Goal: Information Seeking & Learning: Learn about a topic

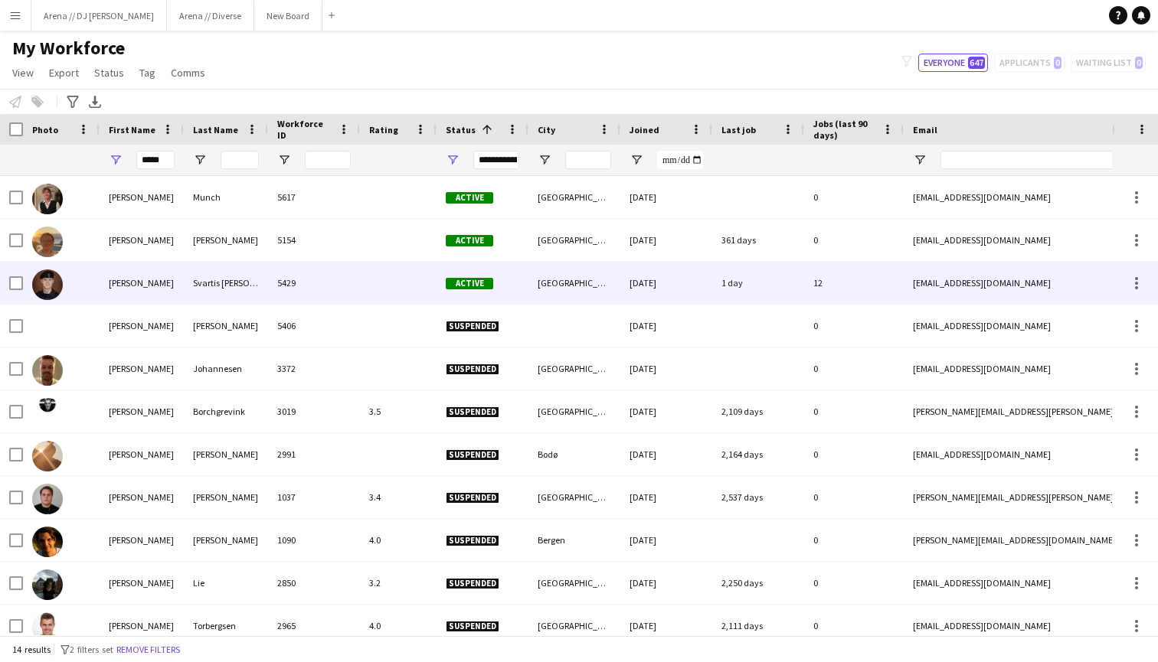
click at [99, 280] on div at bounding box center [61, 283] width 77 height 42
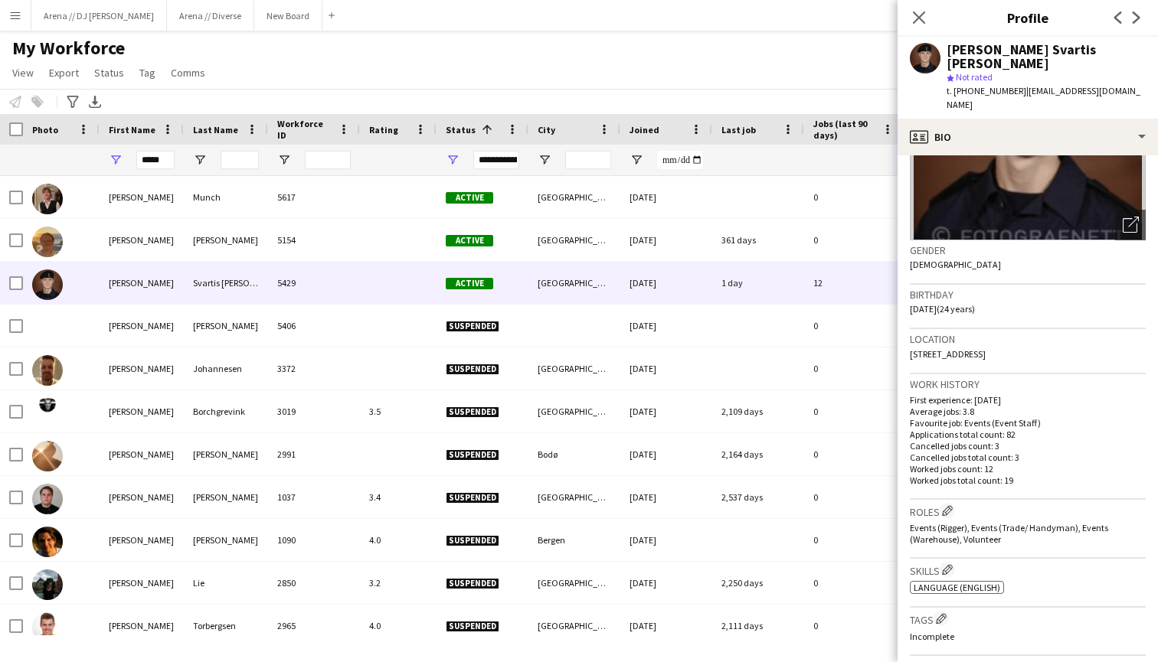
scroll to position [131, 0]
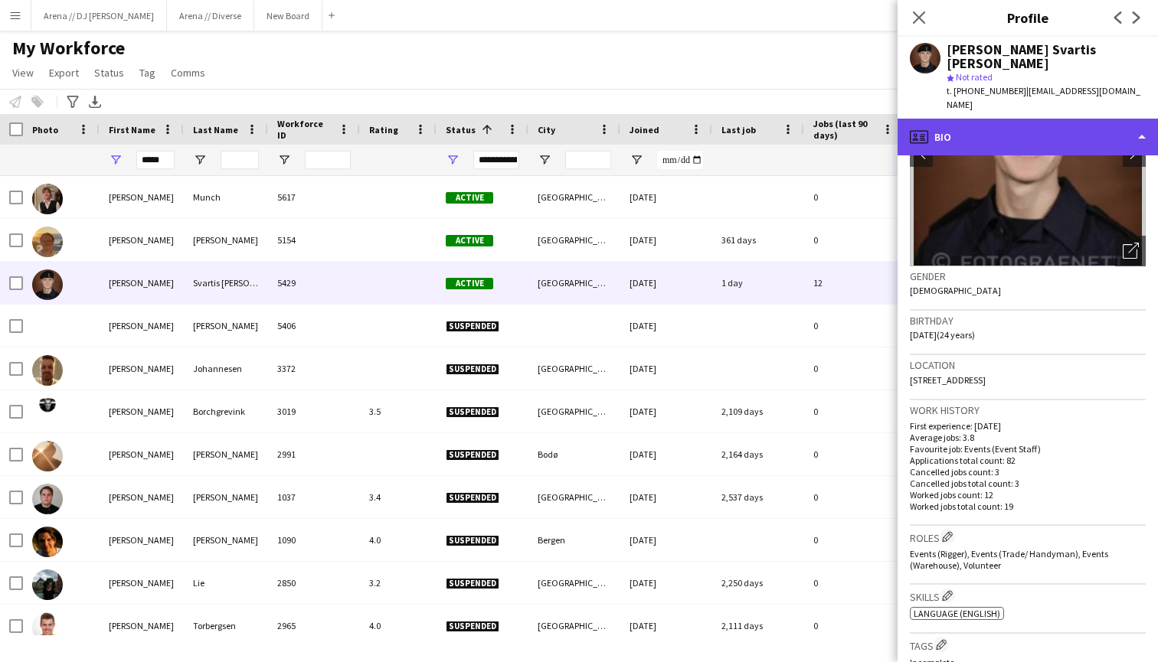
click at [1063, 119] on div "profile Bio" at bounding box center [1027, 137] width 260 height 37
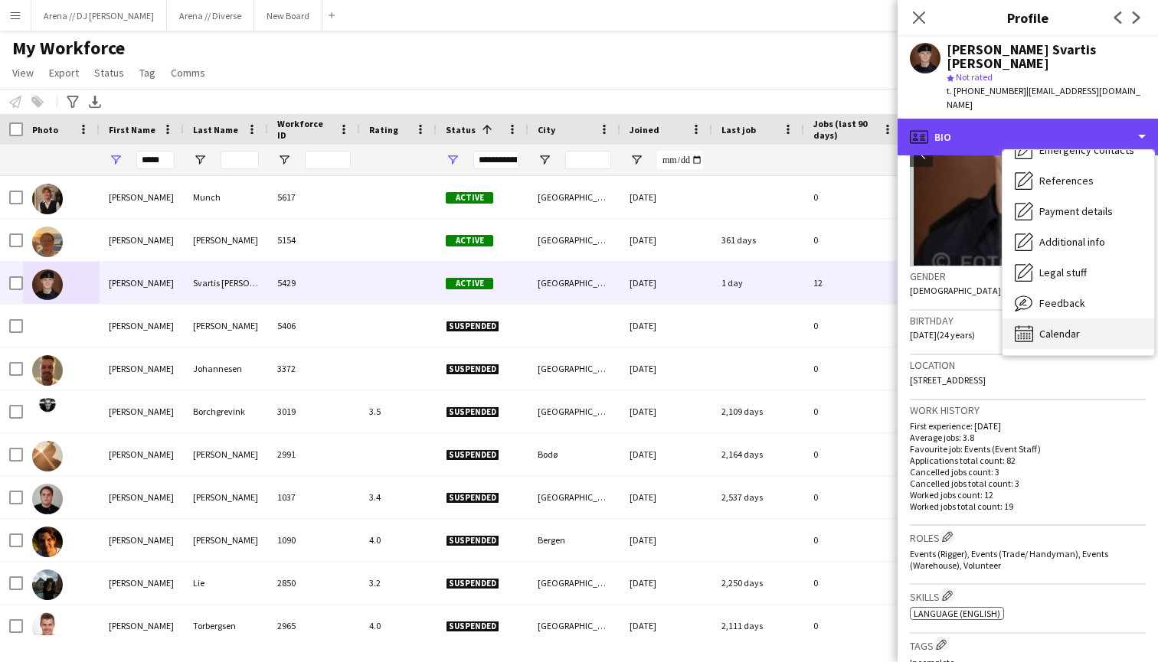
scroll to position [144, 0]
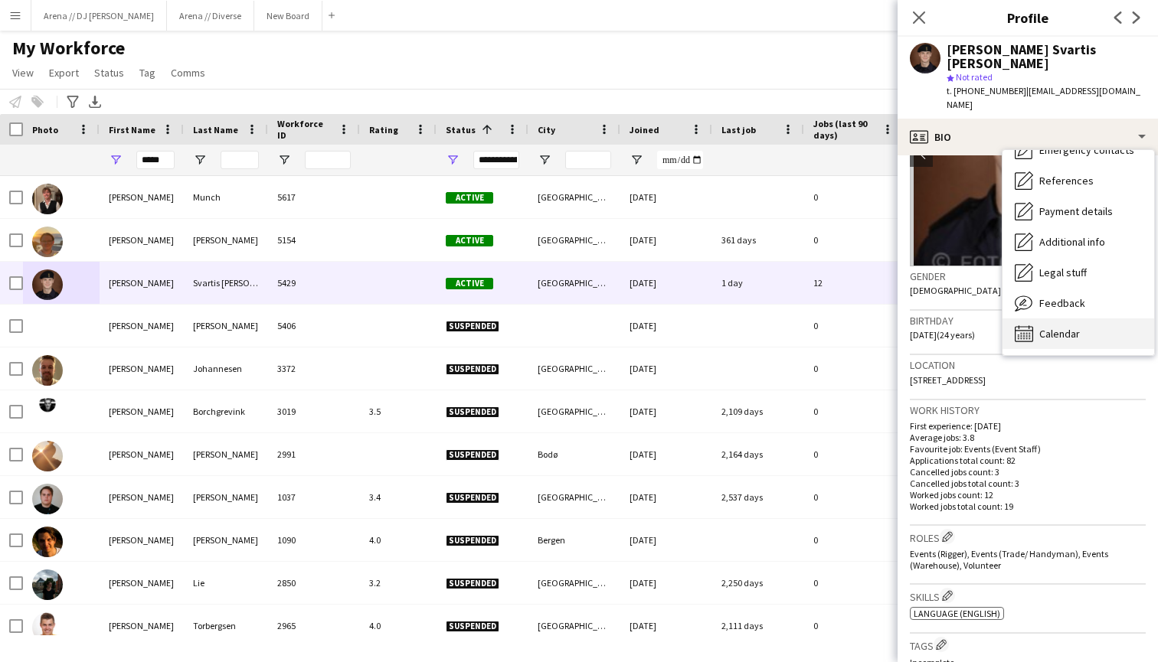
click at [1060, 327] on span "Calendar" at bounding box center [1059, 334] width 41 height 14
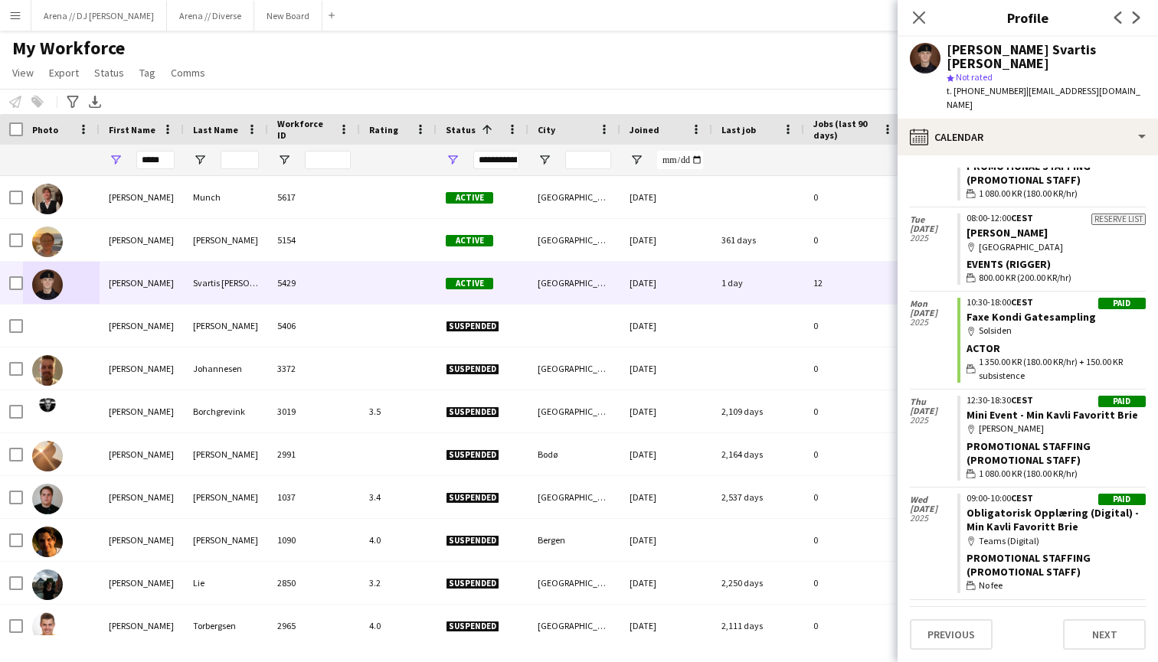
scroll to position [3946, 0]
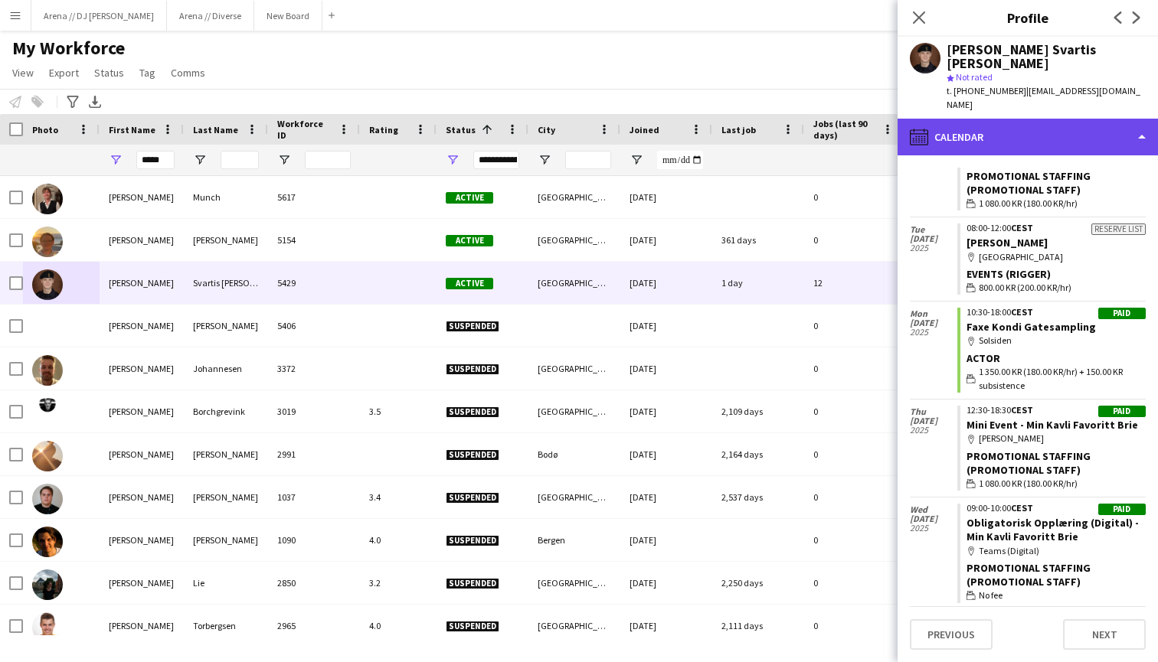
click at [1026, 119] on div "calendar-full Calendar" at bounding box center [1027, 137] width 260 height 37
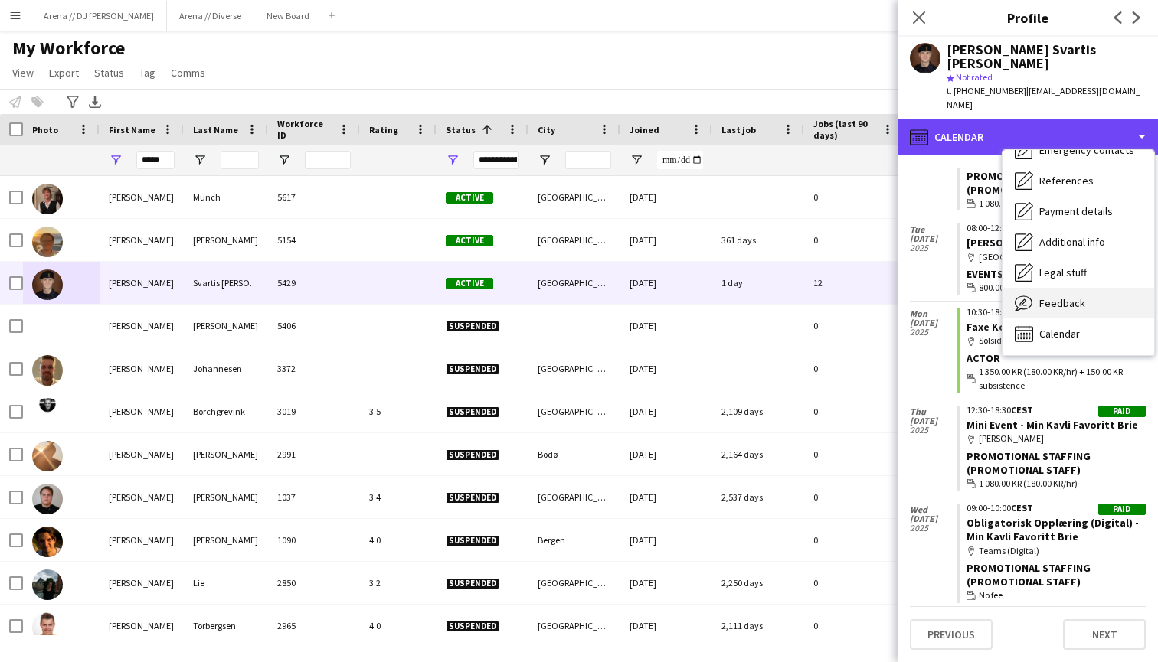
scroll to position [0, 0]
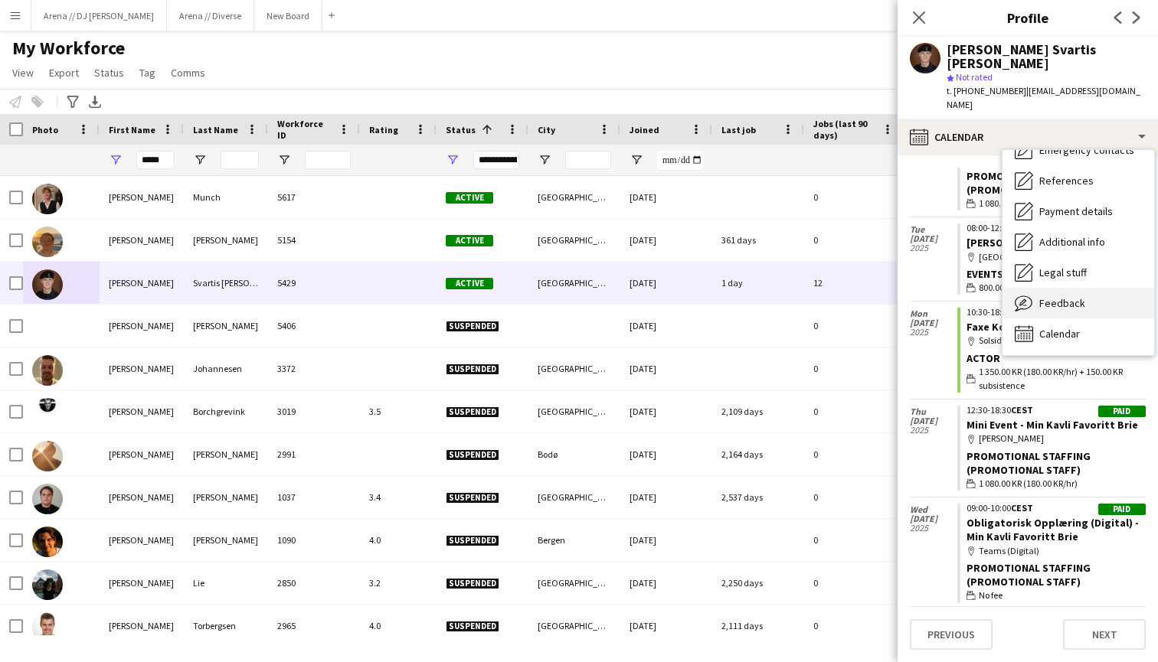
click at [1053, 296] on span "Feedback" at bounding box center [1062, 303] width 46 height 14
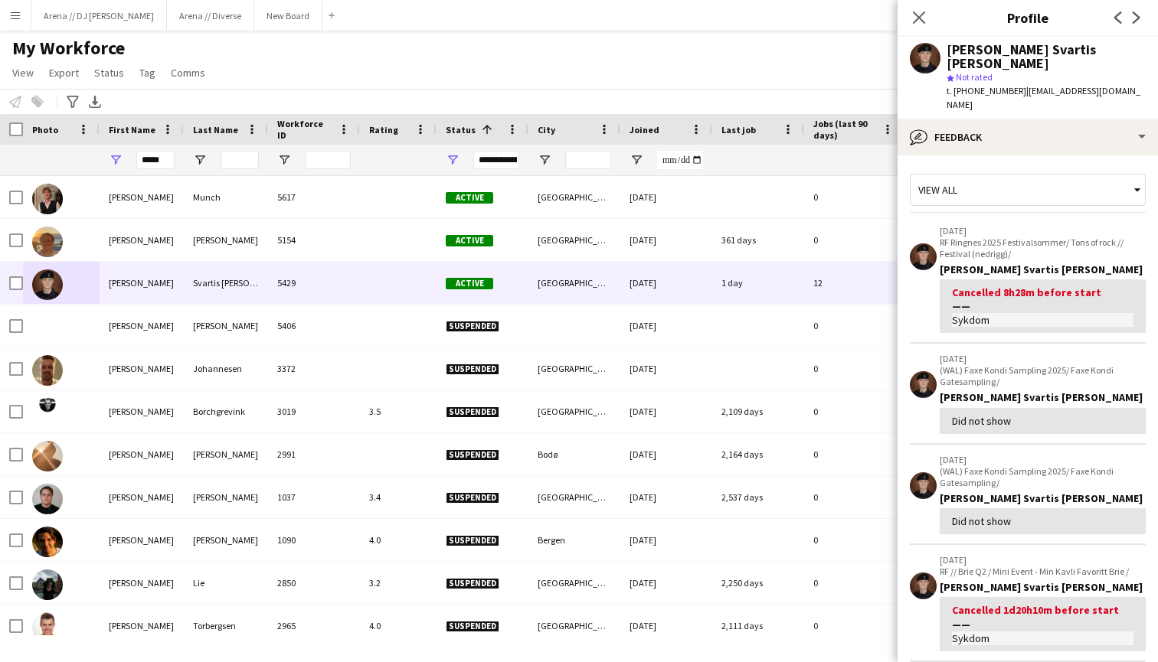
click at [1093, 175] on div "View all" at bounding box center [1019, 189] width 219 height 29
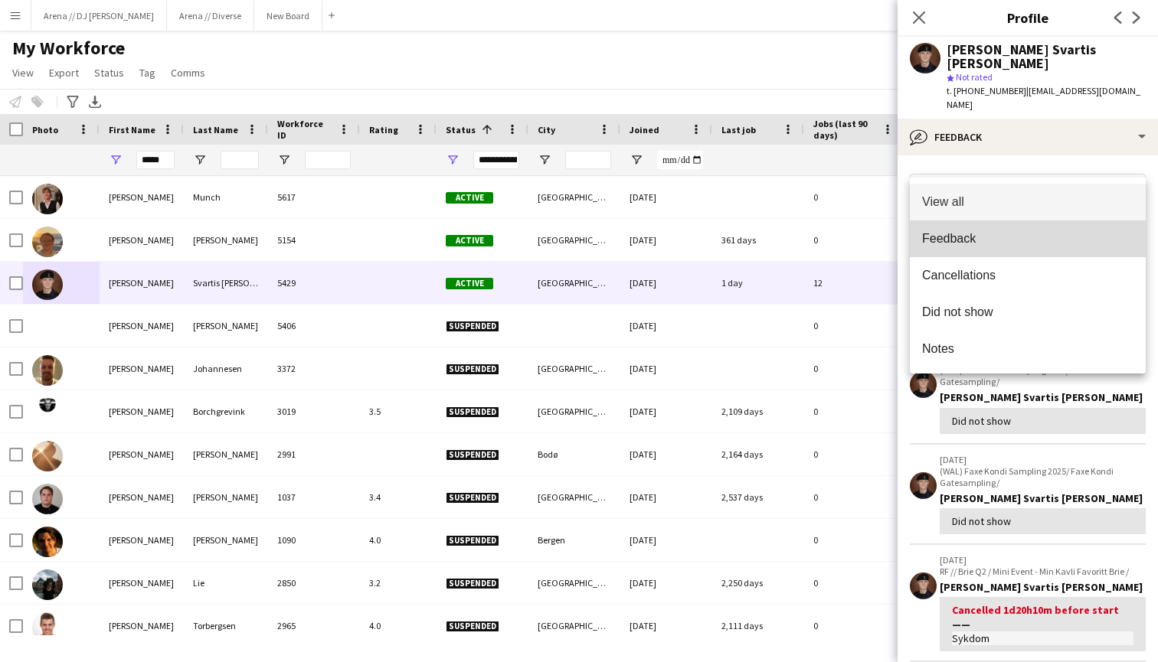
click at [1005, 240] on span "Feedback" at bounding box center [1027, 238] width 211 height 15
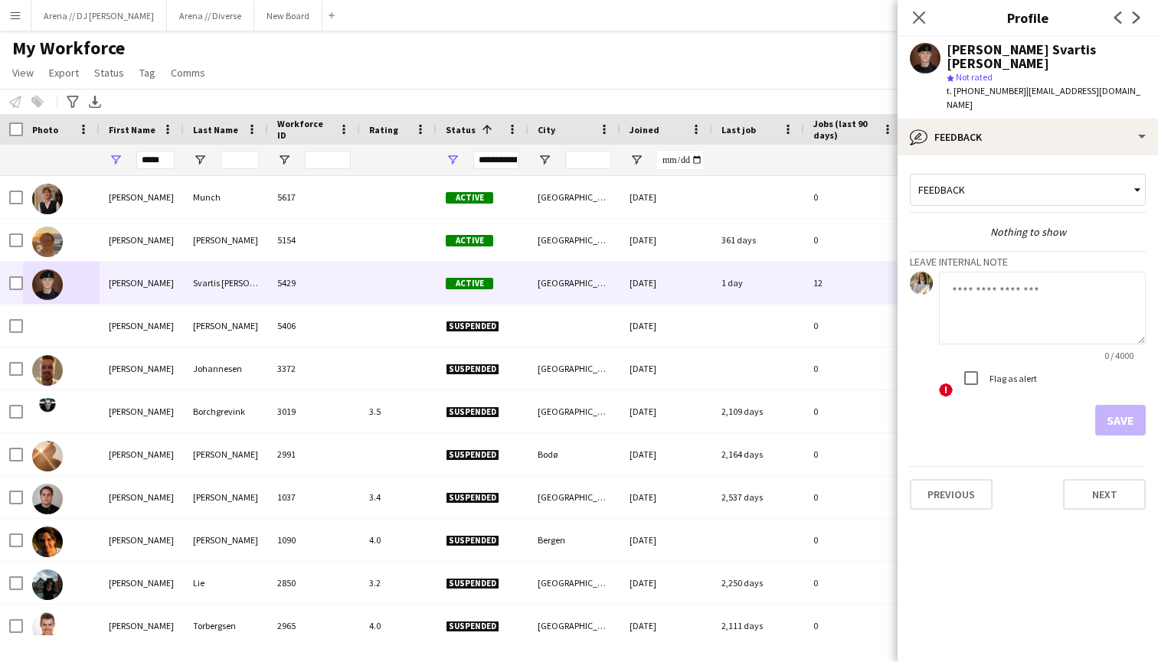
click at [1000, 176] on div "Feedback" at bounding box center [1028, 190] width 236 height 32
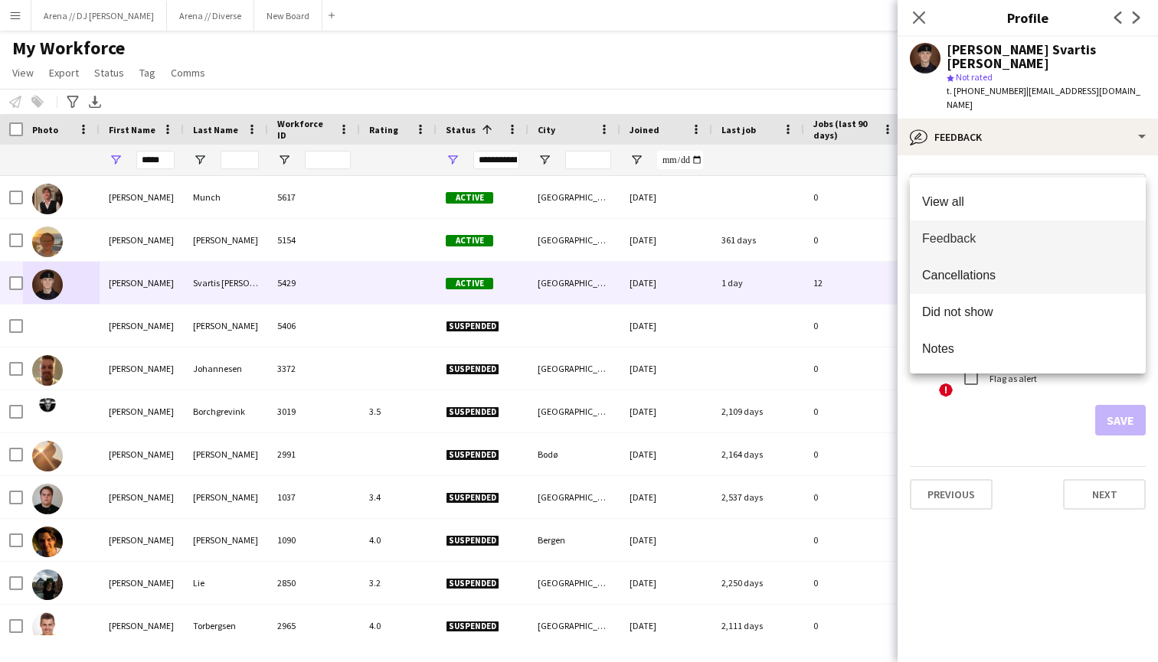
click at [985, 274] on span "Cancellations" at bounding box center [1027, 275] width 211 height 15
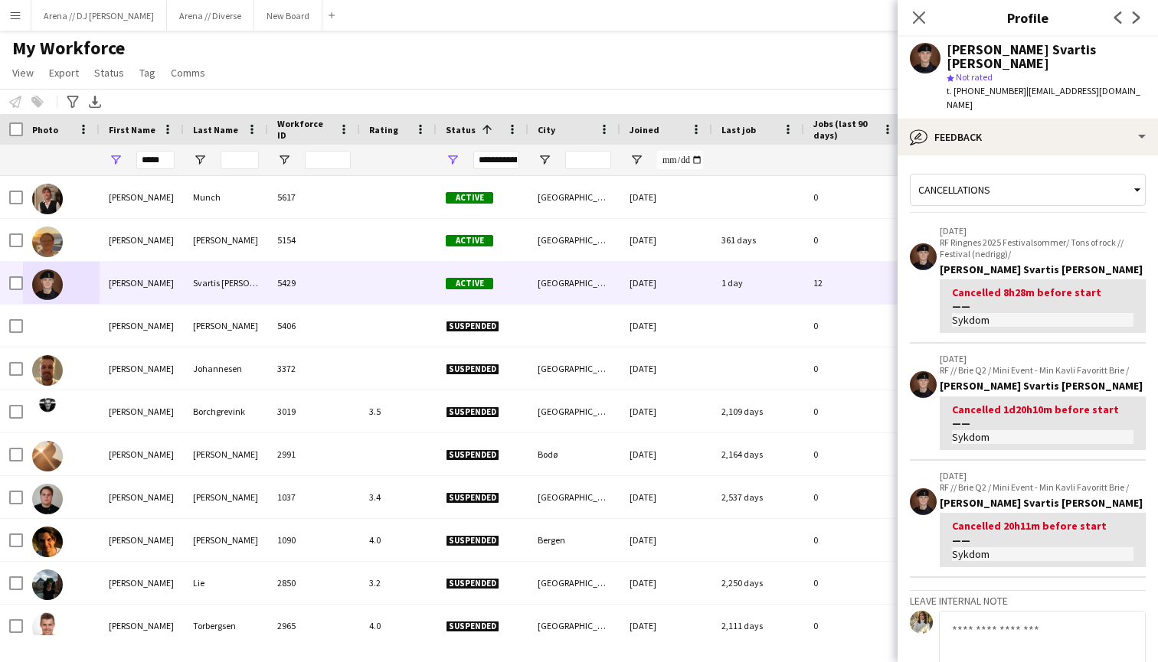
click at [1028, 175] on div "Cancellations" at bounding box center [1019, 189] width 219 height 29
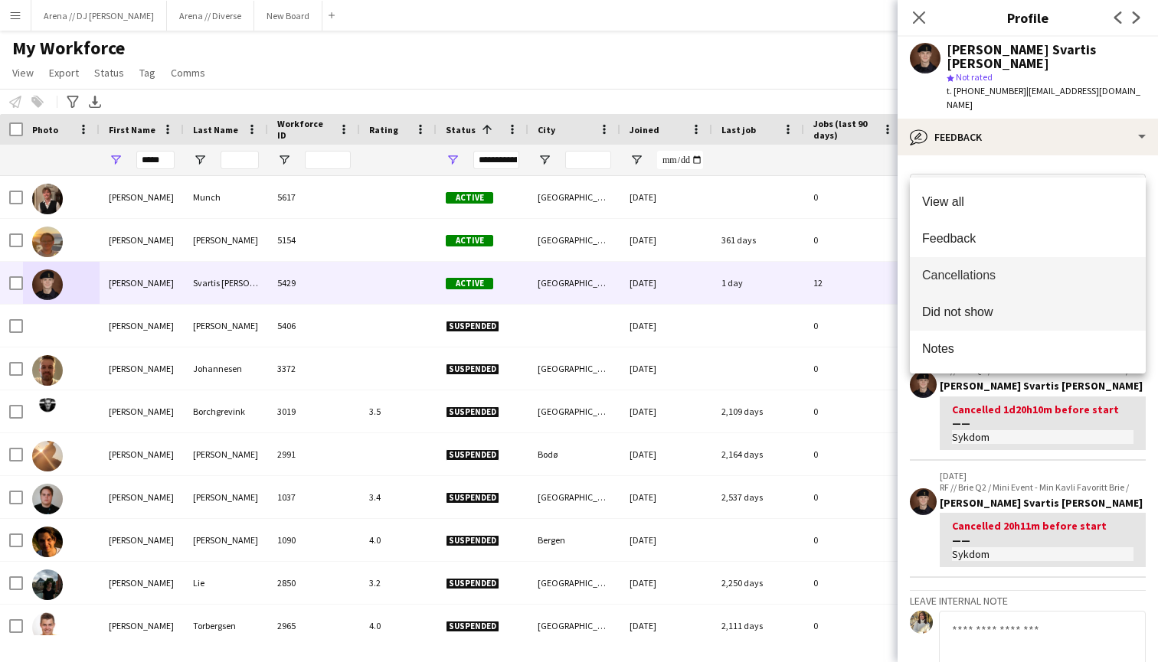
click at [993, 319] on span "Did not show" at bounding box center [1027, 312] width 211 height 15
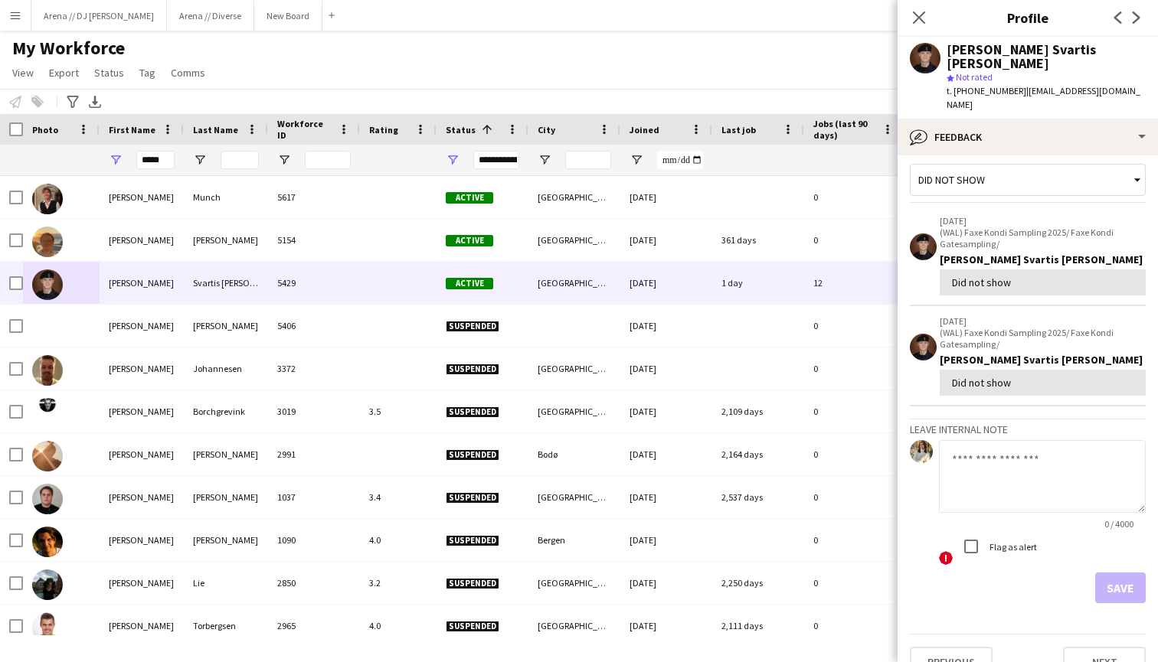
scroll to position [9, 0]
click at [1018, 166] on div "Did not show" at bounding box center [1019, 180] width 219 height 29
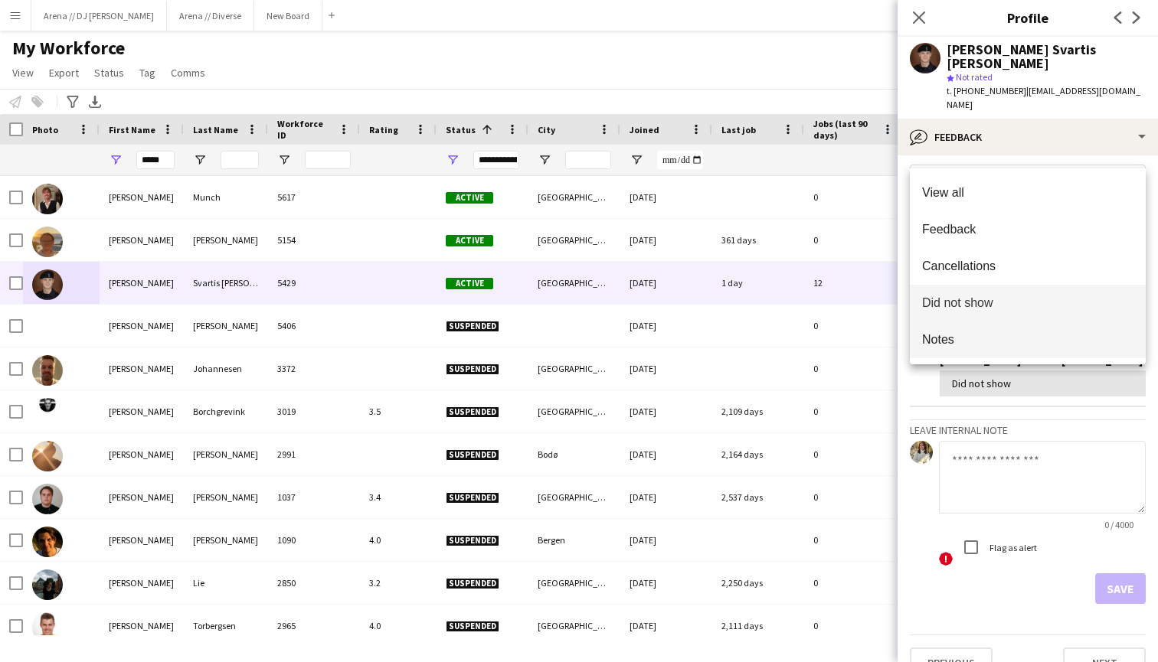
click at [1010, 328] on mat-option "Notes" at bounding box center [1028, 340] width 236 height 37
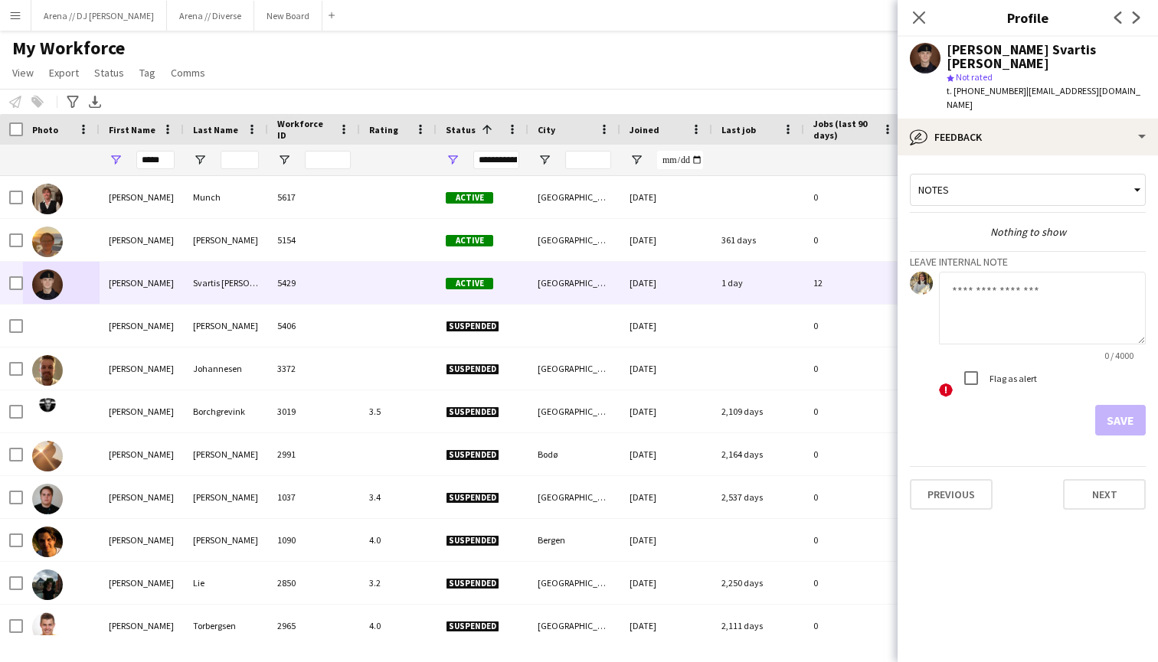
scroll to position [0, 0]
click at [918, 18] on icon at bounding box center [918, 17] width 15 height 15
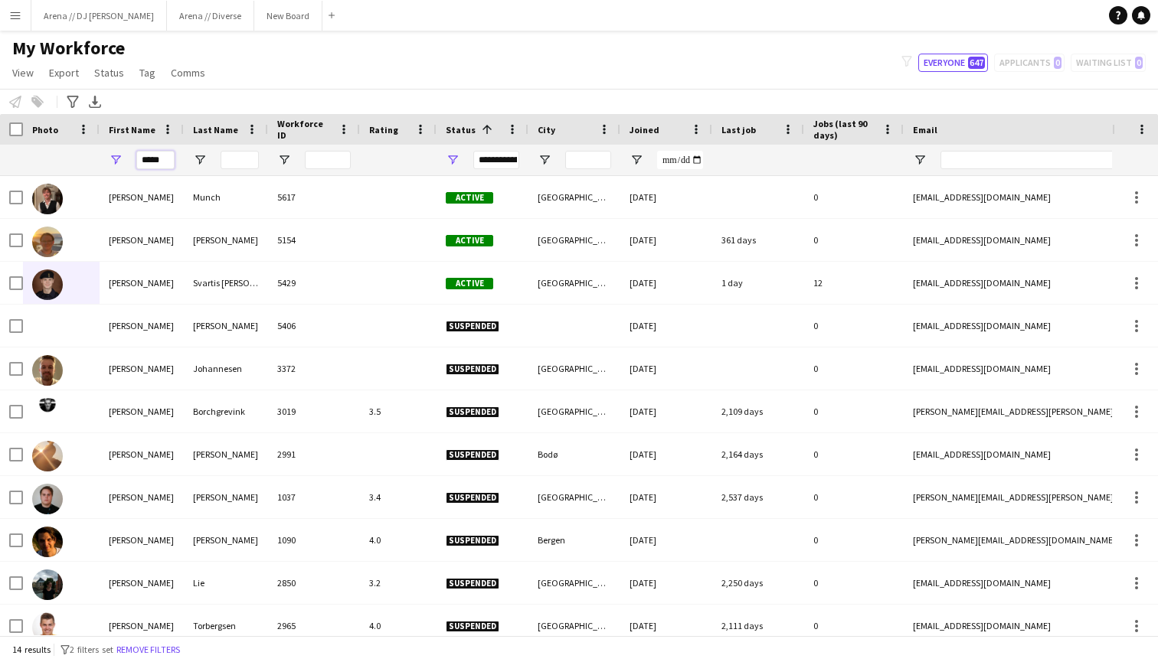
click at [155, 159] on input "*****" at bounding box center [155, 160] width 38 height 18
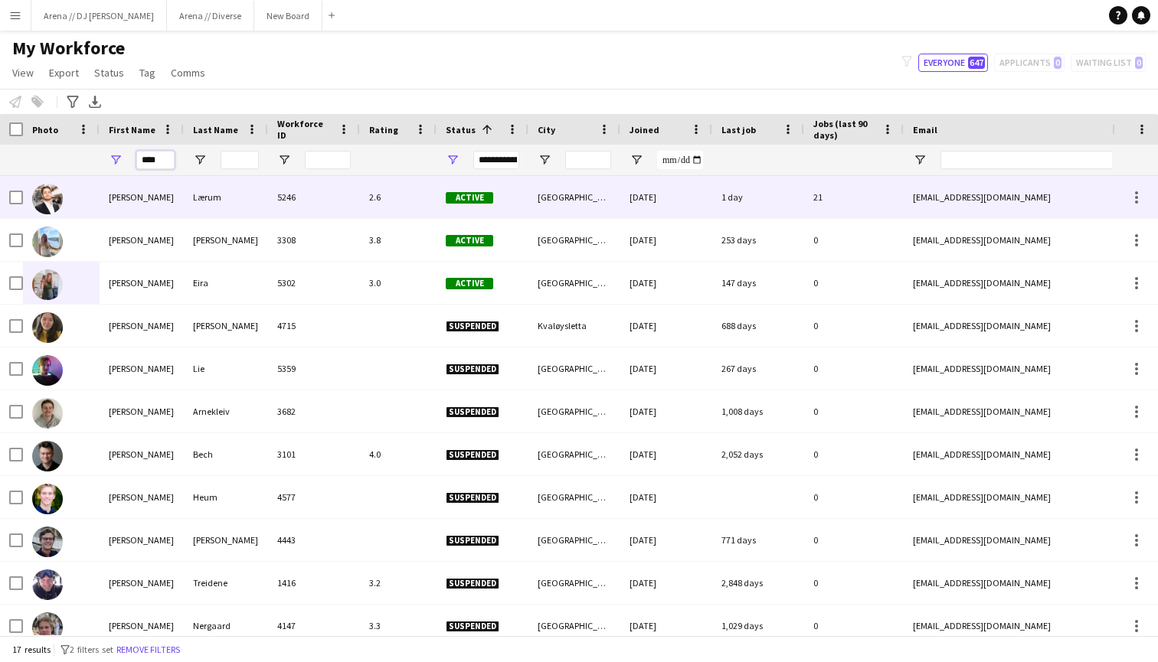
type input "****"
click at [60, 209] on img at bounding box center [47, 199] width 31 height 31
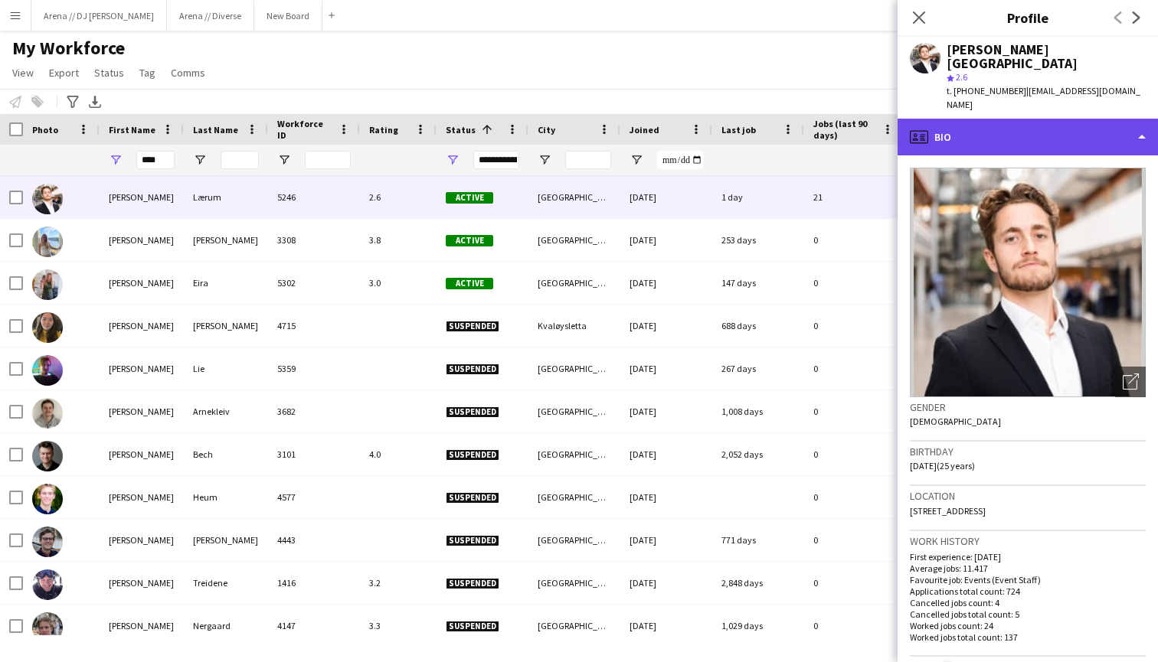
click at [1132, 119] on div "profile Bio" at bounding box center [1027, 137] width 260 height 37
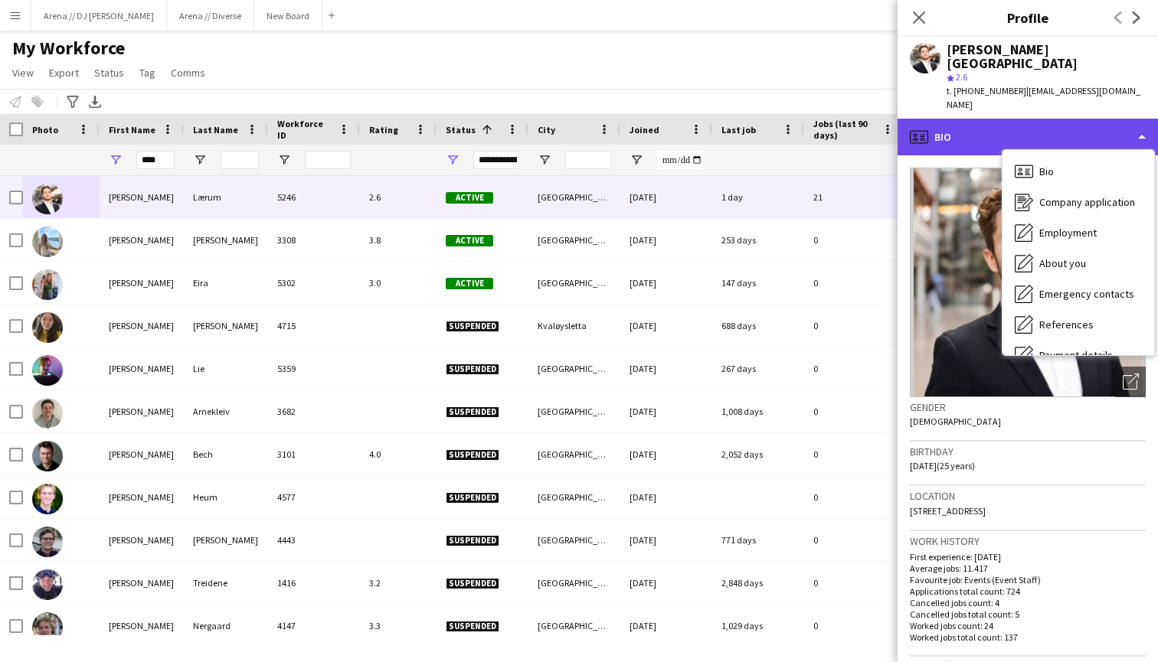
click at [1070, 119] on div "profile Bio" at bounding box center [1027, 137] width 260 height 37
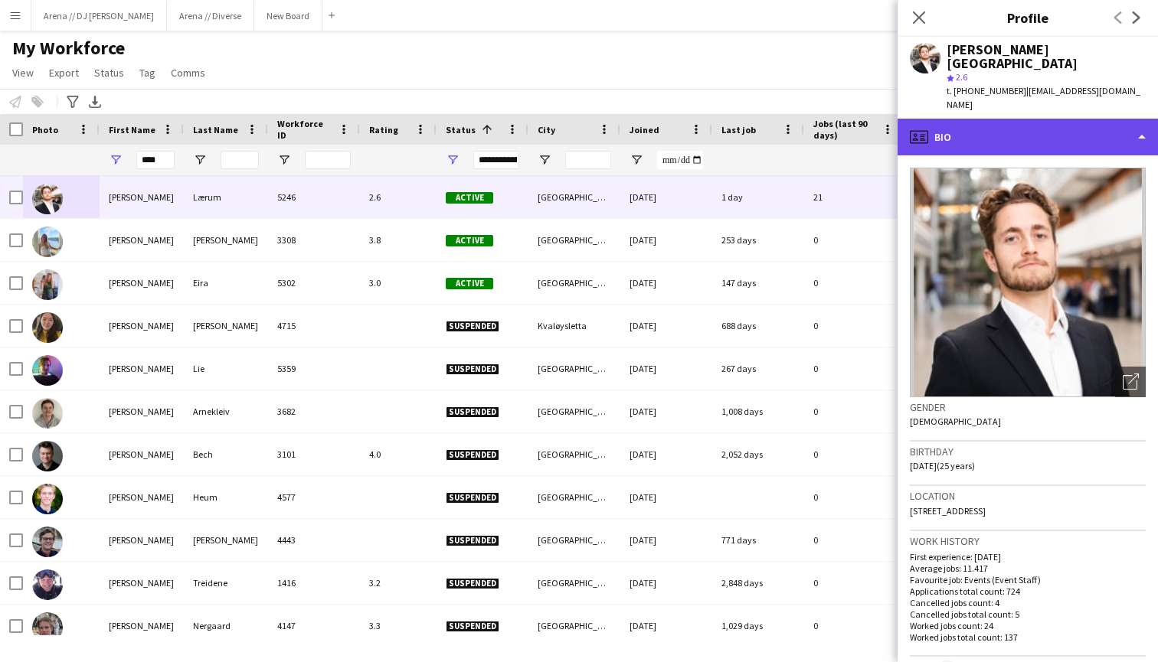
click at [1131, 119] on div "profile Bio" at bounding box center [1027, 137] width 260 height 37
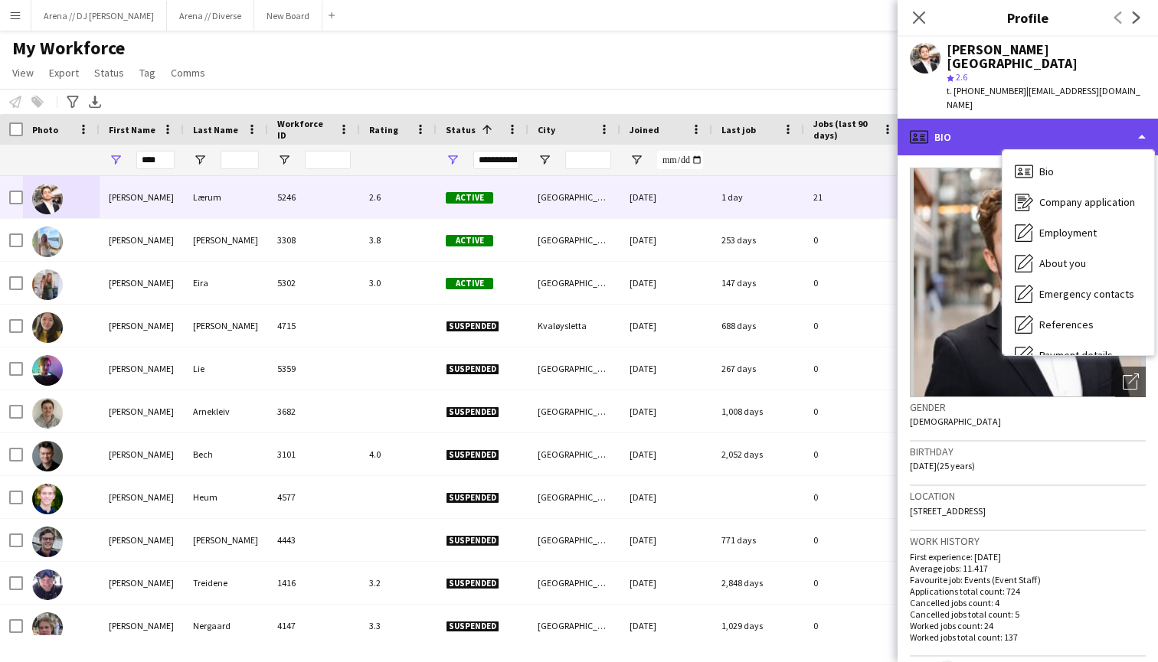
click at [1141, 119] on div "profile Bio" at bounding box center [1027, 137] width 260 height 37
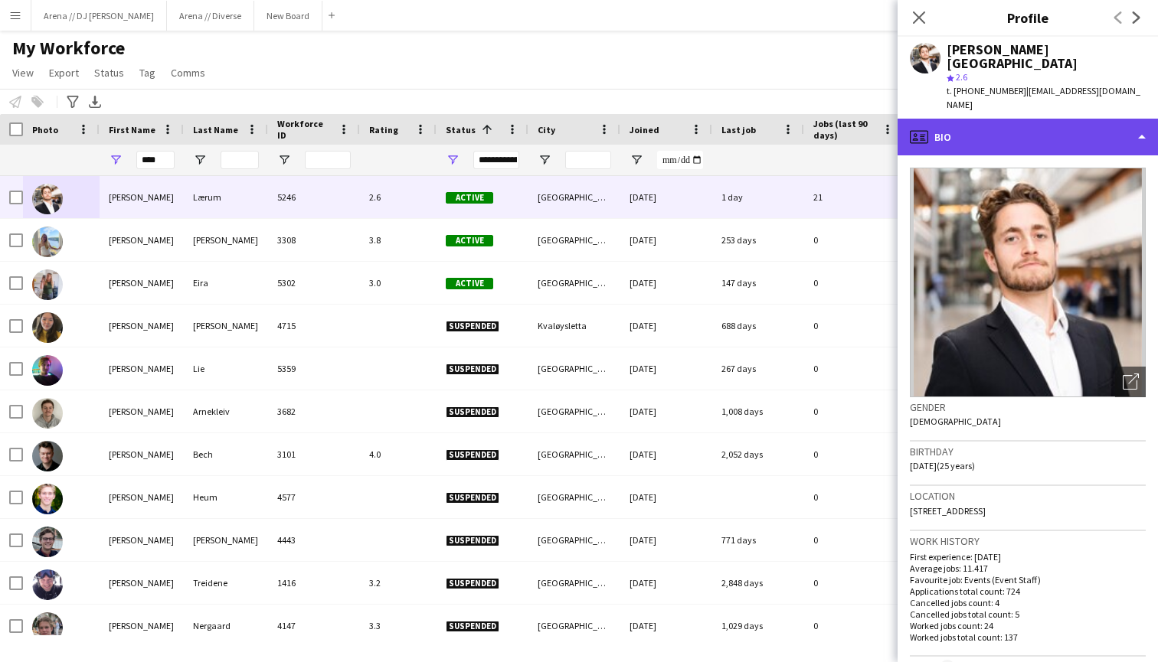
click at [1141, 119] on div "profile Bio" at bounding box center [1027, 137] width 260 height 37
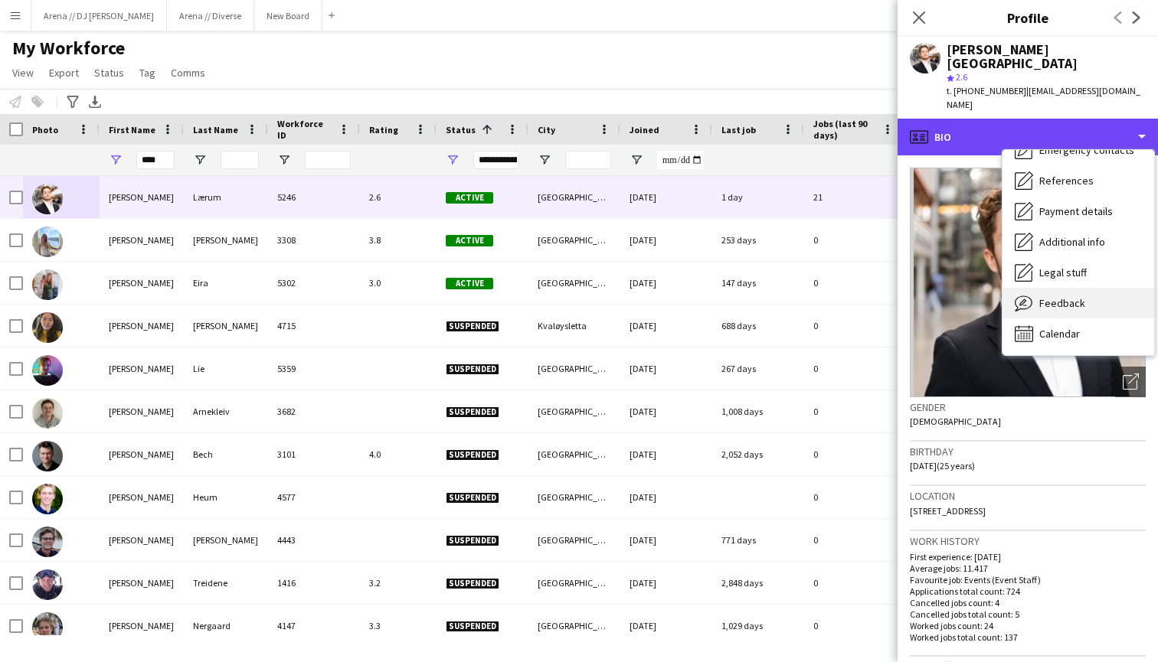
scroll to position [144, 0]
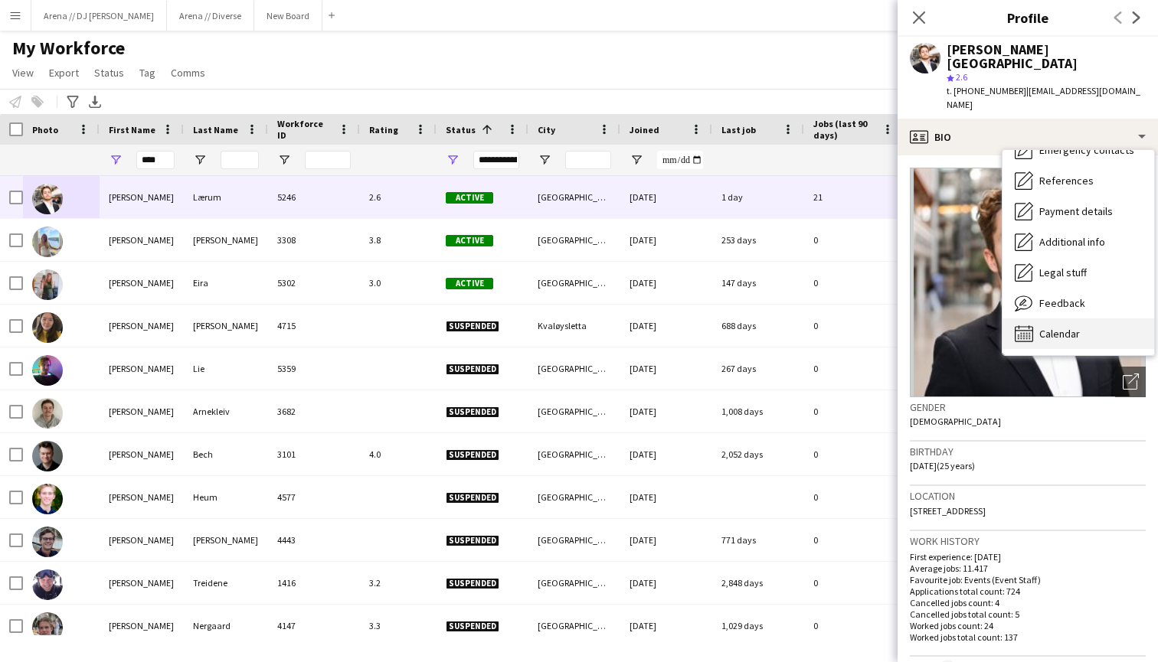
click at [1054, 327] on span "Calendar" at bounding box center [1059, 334] width 41 height 14
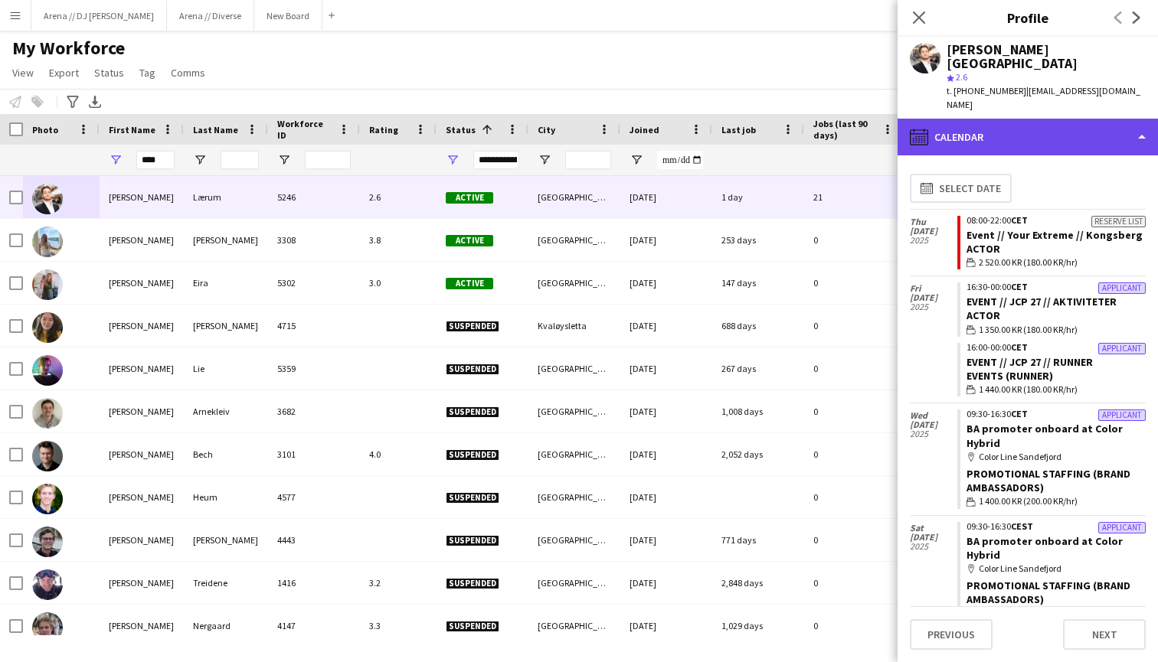
click at [1084, 119] on div "calendar-full Calendar" at bounding box center [1027, 137] width 260 height 37
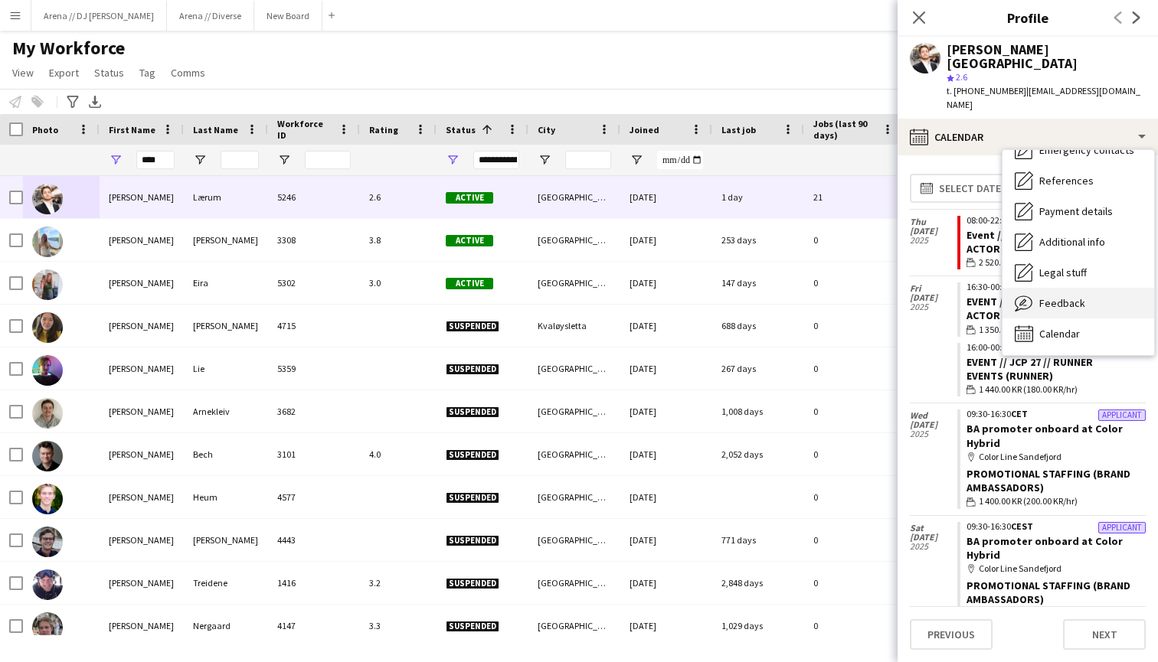
click at [1071, 296] on span "Feedback" at bounding box center [1062, 303] width 46 height 14
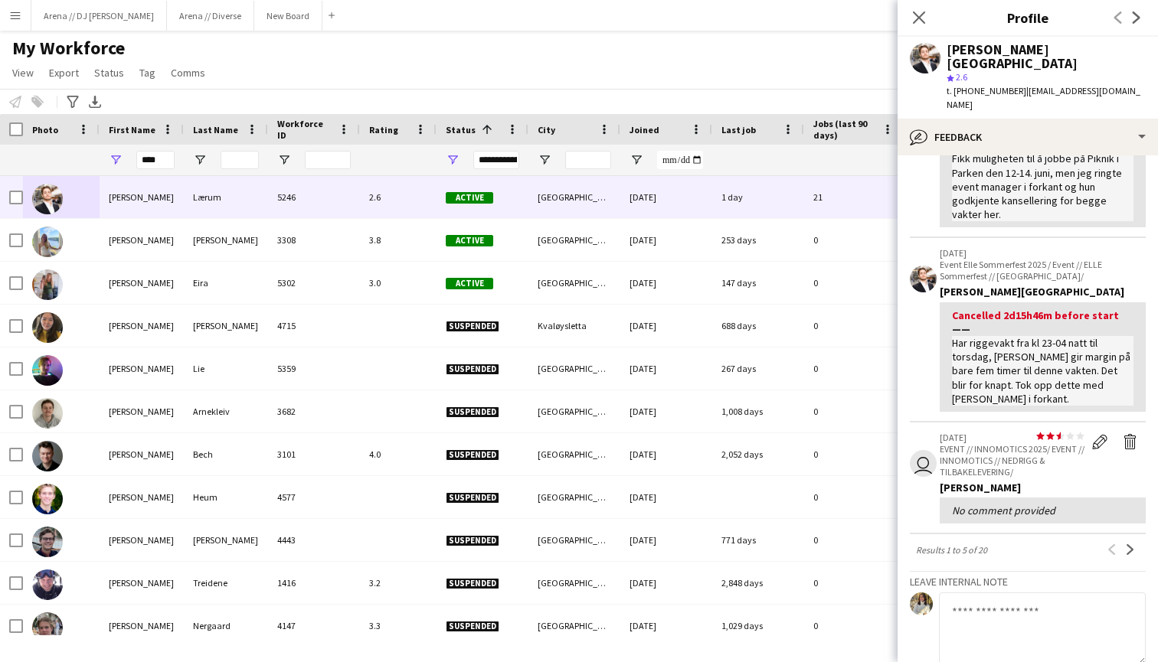
scroll to position [403, 0]
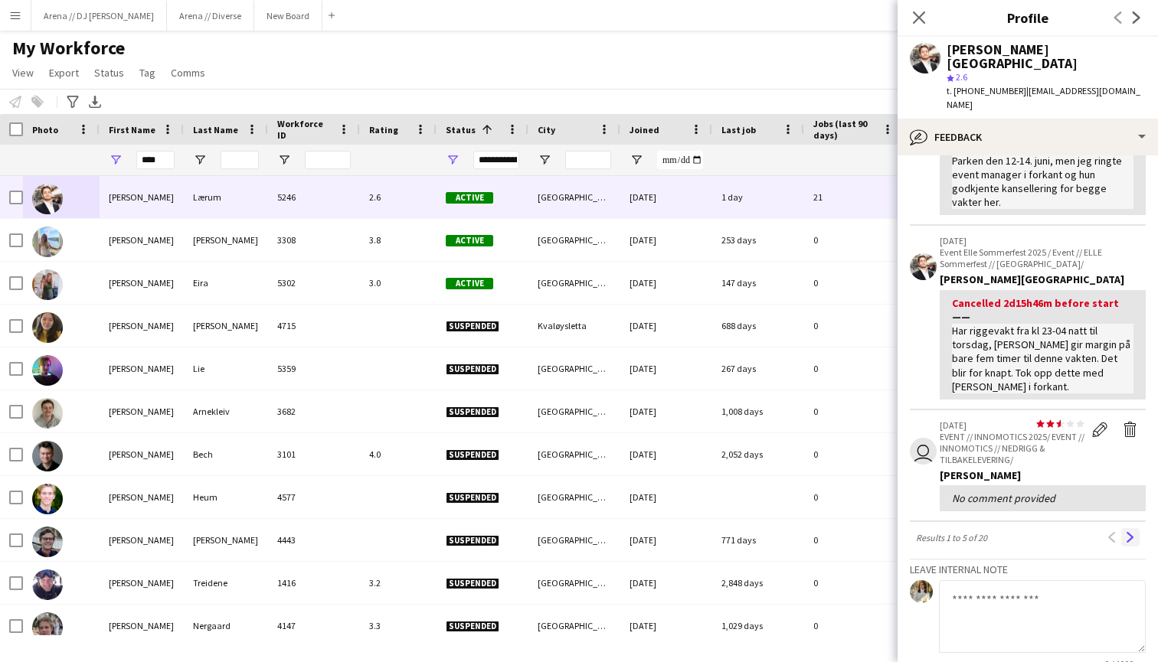
click at [1130, 532] on app-icon "Next" at bounding box center [1130, 537] width 11 height 11
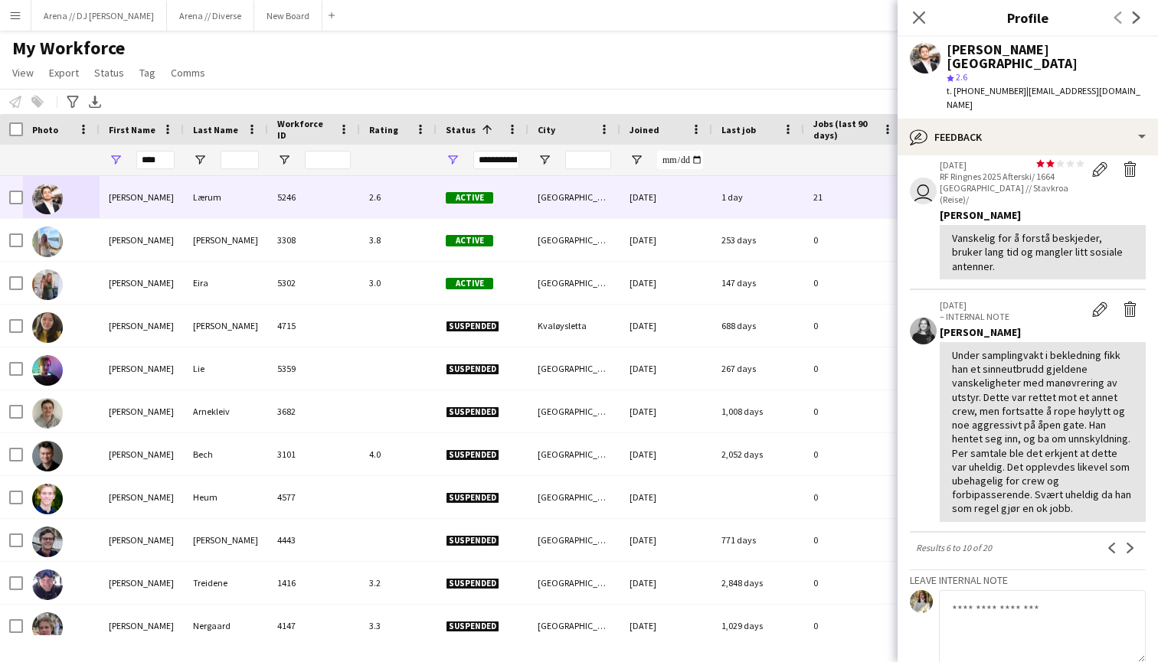
scroll to position [522, 0]
click at [1132, 541] on app-icon "Next" at bounding box center [1130, 546] width 11 height 11
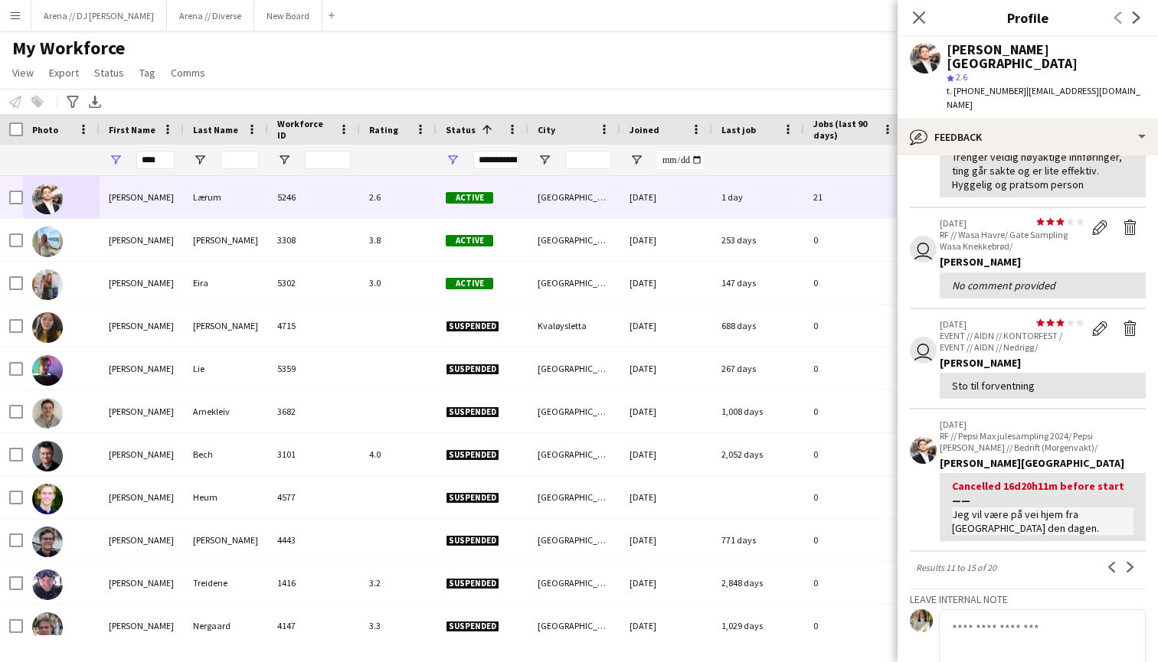
scroll to position [288, 0]
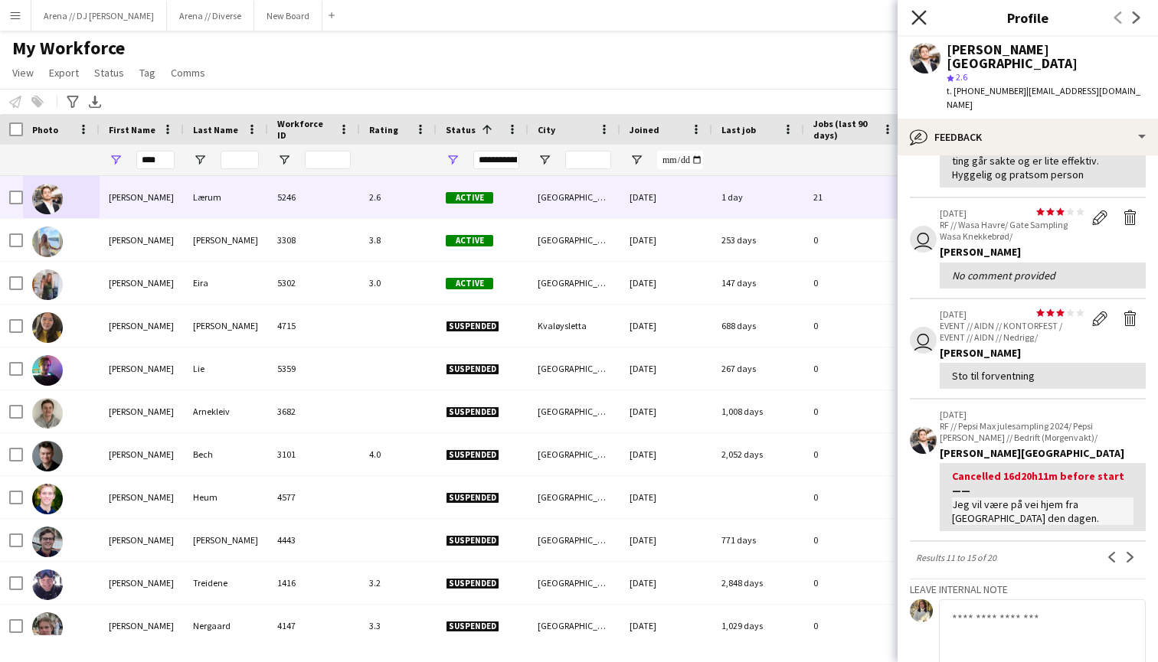
click at [920, 12] on icon "Close pop-in" at bounding box center [918, 17] width 15 height 15
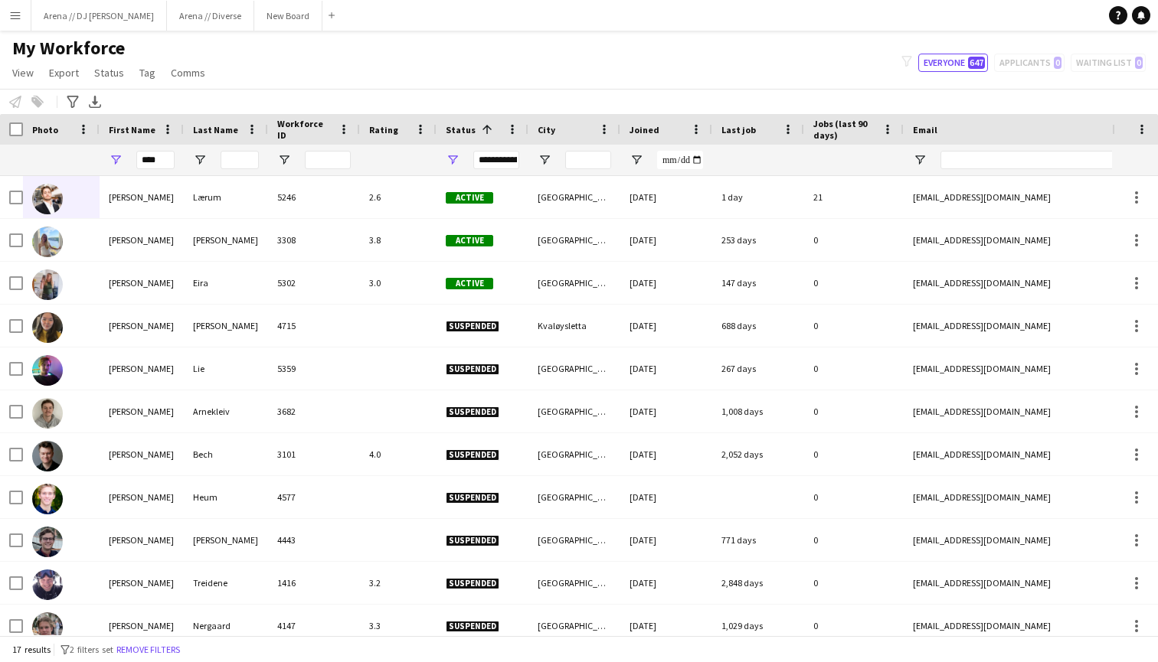
click at [513, 66] on div "My Workforce View Views Default view New view Update view Delete view Edit name…" at bounding box center [579, 63] width 1158 height 52
